Goal: Use online tool/utility: Use online tool/utility

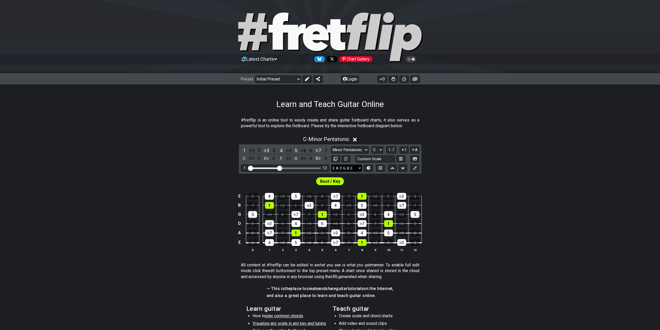
click at [358, 167] on select "E A D G B E E A D G B E E A D G B E B E A D F♯ B A D G C E A D A D G B E E♭ A♭ …" at bounding box center [346, 168] width 31 height 7
click at [527, 194] on div "E 3 4 ♭5 5 ♭6 6 ♭7 7 1 ♭2 2 ♭3 3 B 7 1 ♭2 2 ♭3 3 4 ♭5 5 ♭6 6 ♭7 7 G 5 ♭6 6 ♭7 7…" at bounding box center [330, 222] width 660 height 73
click at [319, 242] on div "6" at bounding box center [322, 242] width 9 height 7
click at [324, 242] on div "6" at bounding box center [322, 242] width 9 height 7
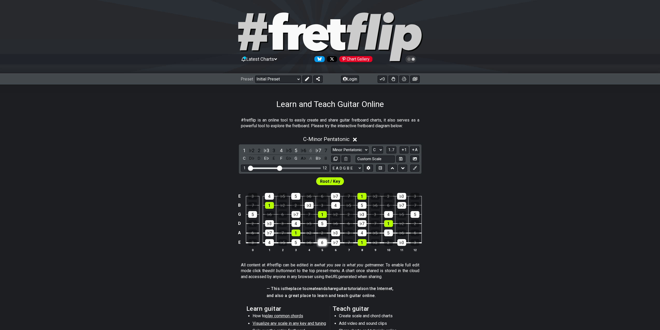
click at [324, 242] on div "6" at bounding box center [322, 242] width 9 height 7
click at [379, 150] on select "A♭ A A♯ B♭ B C C♯ D♭ D D♯ E♭ E F F♯ G♭ G G♯" at bounding box center [377, 149] width 11 height 7
select select "A"
click at [372, 146] on select "A♭ A A♯ B♭ B C C♯ D♭ D D♯ E♭ E F F♯ G♭ G G♯" at bounding box center [377, 149] width 11 height 7
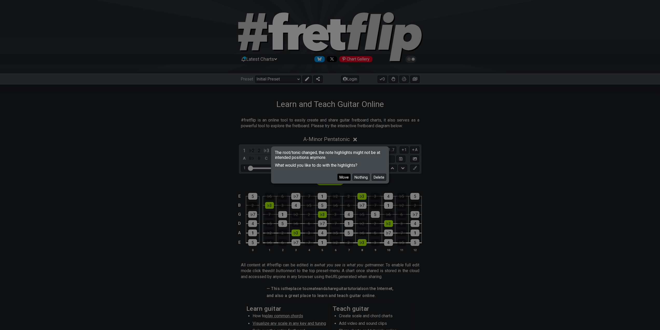
click at [346, 177] on button "Move" at bounding box center [344, 177] width 13 height 7
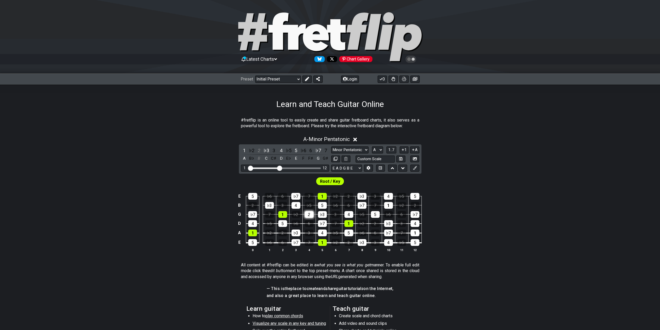
click at [309, 215] on div "2" at bounding box center [309, 214] width 9 height 7
click at [312, 215] on div "2" at bounding box center [309, 214] width 9 height 7
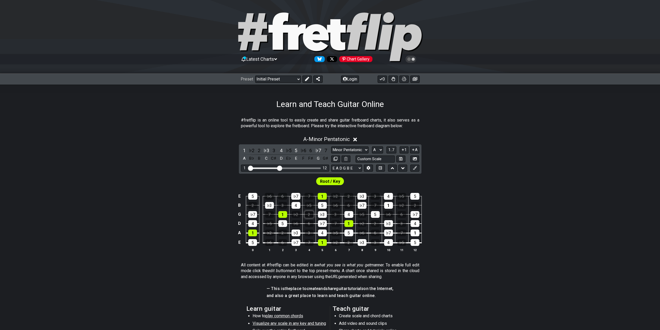
click at [312, 215] on div "2" at bounding box center [309, 214] width 9 height 7
click at [313, 215] on div "2" at bounding box center [309, 214] width 9 height 7
click at [310, 214] on div "2" at bounding box center [309, 214] width 9 height 7
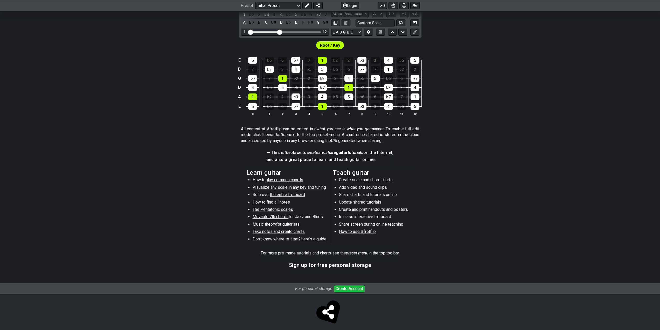
scroll to position [139, 0]
